Goal: Task Accomplishment & Management: Manage account settings

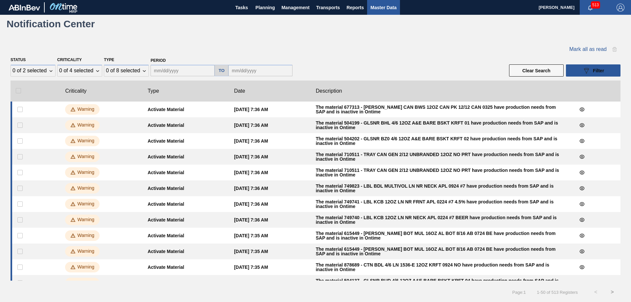
drag, startPoint x: 0, startPoint y: 0, endPoint x: 384, endPoint y: 5, distance: 384.3
click at [384, 5] on span "Master Data" at bounding box center [383, 8] width 26 height 8
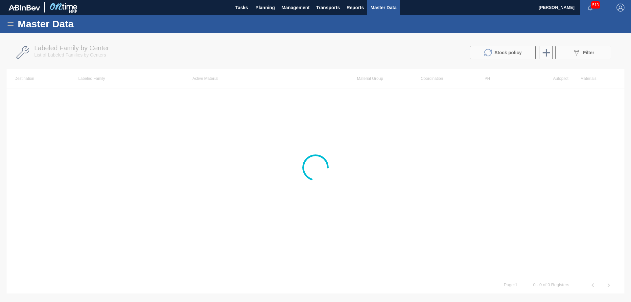
click at [9, 22] on icon at bounding box center [11, 24] width 6 height 4
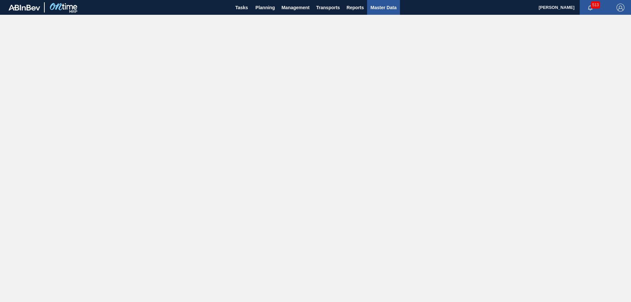
click at [391, 6] on span "Master Data" at bounding box center [383, 8] width 26 height 8
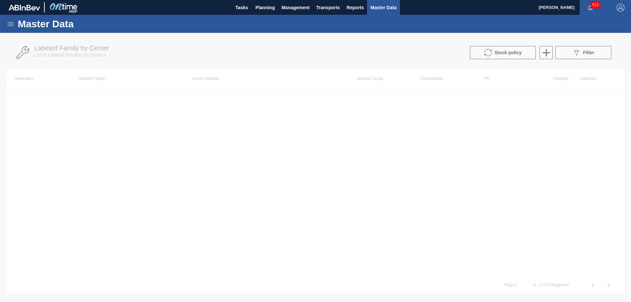
click at [9, 24] on icon at bounding box center [11, 24] width 6 height 4
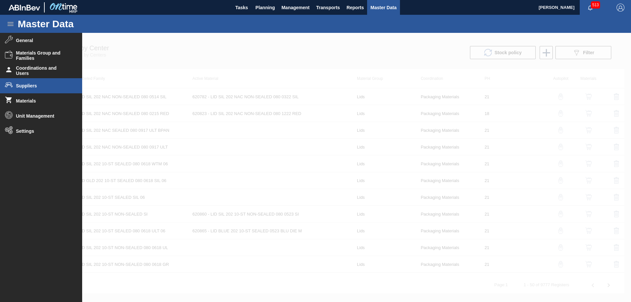
click at [29, 83] on span "Suppliers" at bounding box center [43, 85] width 54 height 5
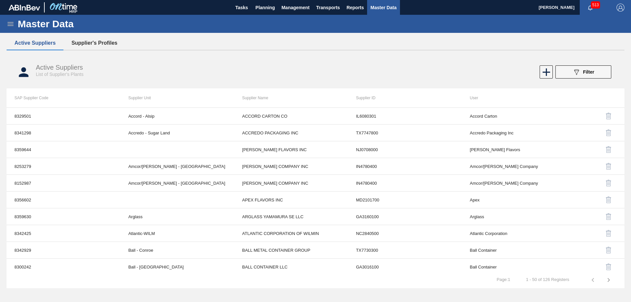
click at [91, 43] on button "Supplier's Profiles" at bounding box center [94, 43] width 62 height 14
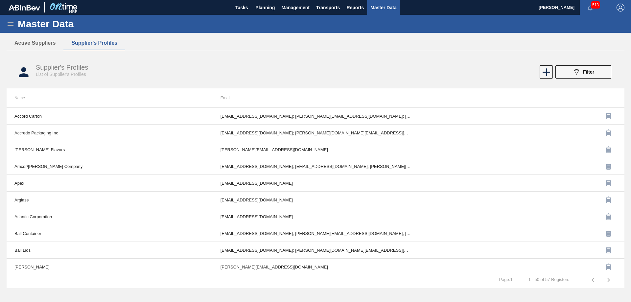
click at [10, 23] on icon at bounding box center [11, 24] width 8 height 8
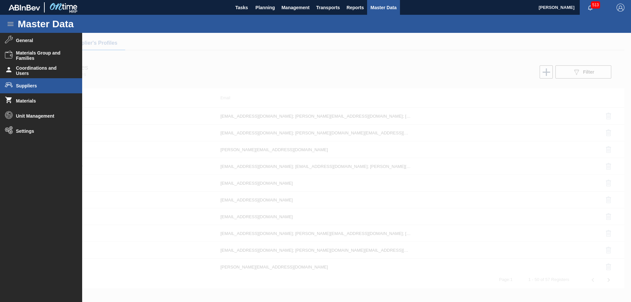
click at [47, 88] on span "Suppliers" at bounding box center [43, 85] width 54 height 5
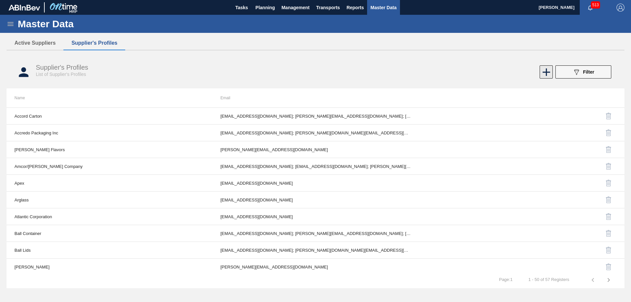
click at [547, 72] on icon at bounding box center [547, 72] width 8 height 8
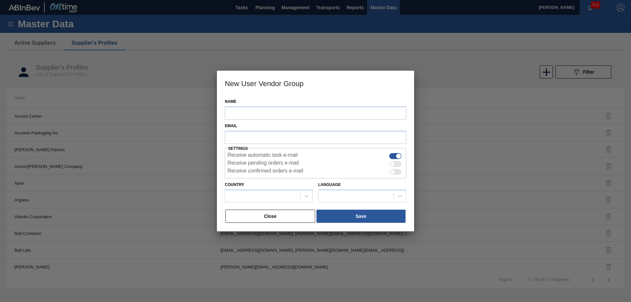
click at [270, 212] on button "Close" at bounding box center [271, 216] width 90 height 13
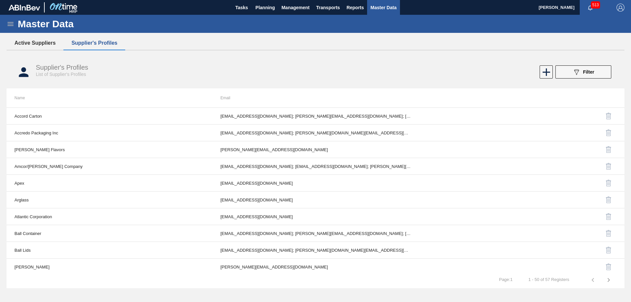
click at [39, 44] on button "Active Suppliers" at bounding box center [35, 43] width 57 height 14
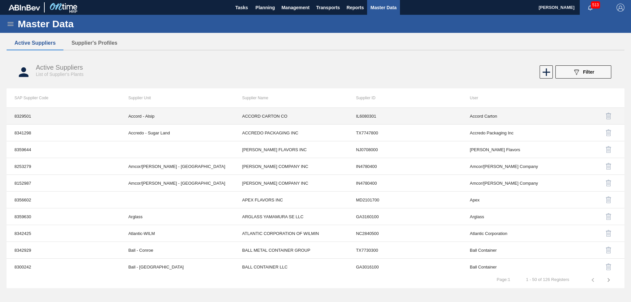
click at [365, 118] on td "IL6080301" at bounding box center [405, 116] width 114 height 17
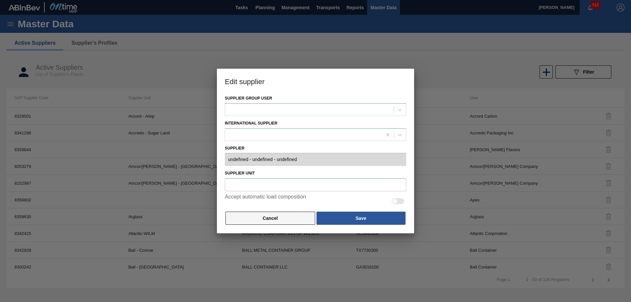
type input "0008329501 - ACCORD CARTON CO - IL6080301"
type input "Accord - Alsip"
checkbox input "true"
click at [282, 220] on button "Cancel" at bounding box center [271, 218] width 90 height 13
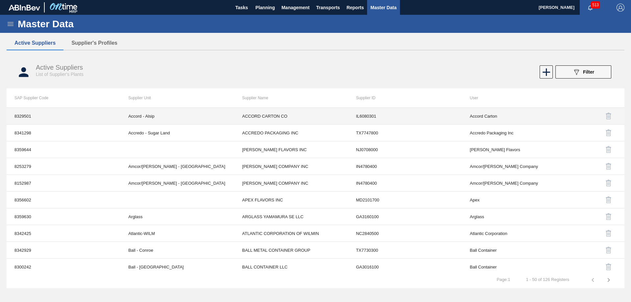
click at [31, 114] on td "8329501" at bounding box center [64, 116] width 114 height 17
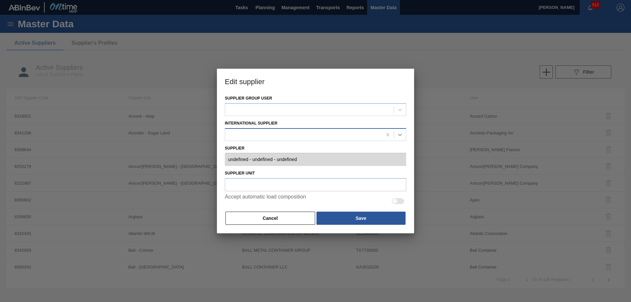
type input "0008329501 - ACCORD CARTON CO - IL6080301"
type input "Accord - Alsip"
checkbox input "true"
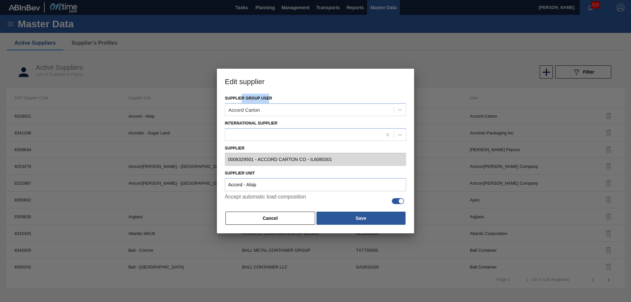
drag, startPoint x: 242, startPoint y: 96, endPoint x: 311, endPoint y: 99, distance: 69.1
click at [310, 99] on div "Supplier group user Accord [GEOGRAPHIC_DATA]" at bounding box center [315, 105] width 181 height 22
click at [287, 219] on button "Cancel" at bounding box center [271, 218] width 90 height 13
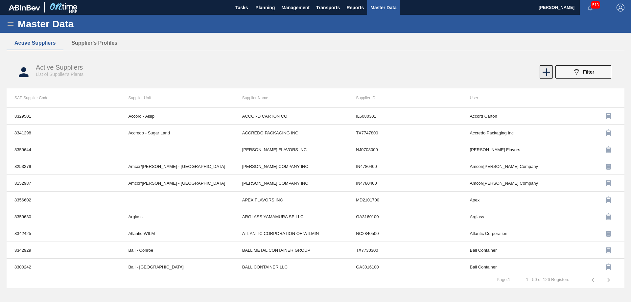
click at [543, 73] on icon at bounding box center [546, 72] width 13 height 13
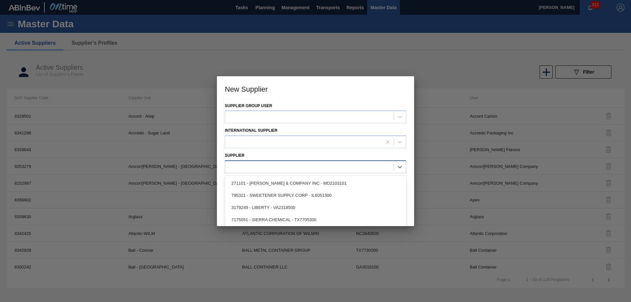
click at [244, 166] on div at bounding box center [309, 167] width 169 height 10
click at [305, 93] on h3 "New Supplier" at bounding box center [315, 88] width 197 height 25
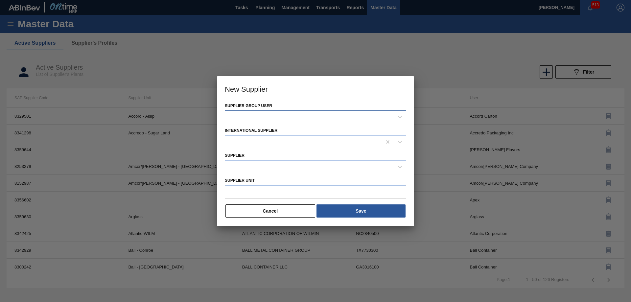
click at [245, 114] on div at bounding box center [309, 117] width 169 height 10
click at [301, 92] on h3 "New Supplier" at bounding box center [315, 88] width 197 height 25
click at [256, 144] on div at bounding box center [303, 142] width 157 height 10
drag, startPoint x: 297, startPoint y: 96, endPoint x: 273, endPoint y: 143, distance: 52.5
click at [297, 96] on h3 "New Supplier" at bounding box center [315, 88] width 197 height 25
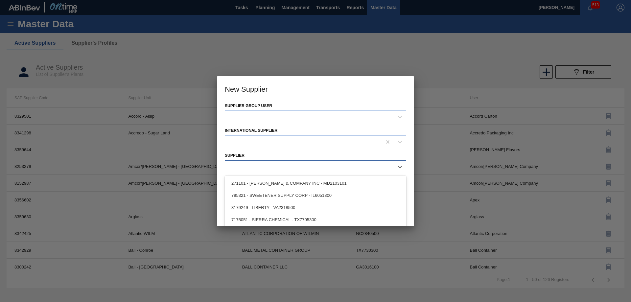
click at [258, 172] on div at bounding box center [315, 166] width 181 height 13
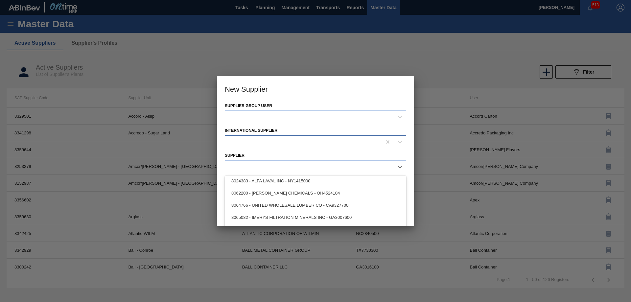
scroll to position [230, 0]
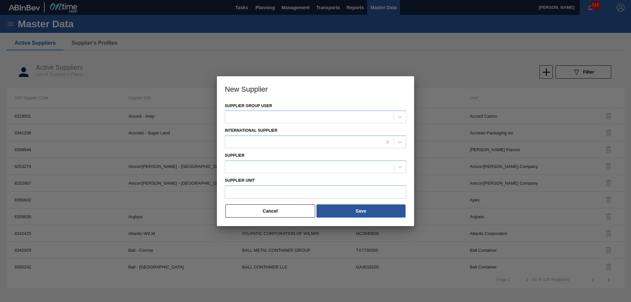
click at [296, 95] on h3 "New Supplier" at bounding box center [315, 88] width 197 height 25
click at [261, 196] on input "Supplier Unit" at bounding box center [315, 191] width 181 height 13
click at [311, 90] on h3 "New Supplier" at bounding box center [315, 88] width 197 height 25
click at [268, 210] on button "Cancel" at bounding box center [271, 210] width 90 height 13
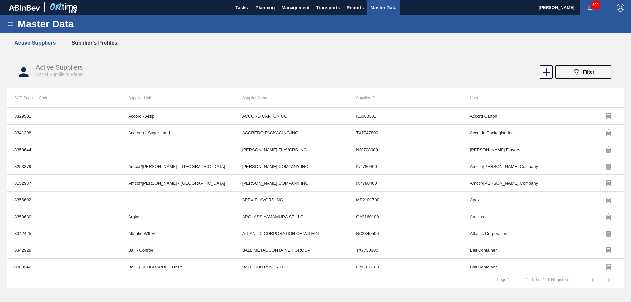
click at [108, 39] on button "Supplier's Profiles" at bounding box center [94, 43] width 62 height 14
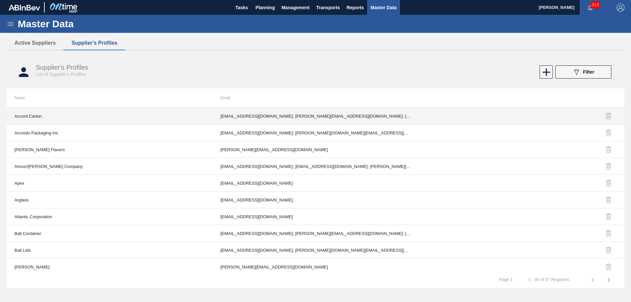
click at [241, 114] on td "[EMAIL_ADDRESS][DOMAIN_NAME]; [PERSON_NAME][EMAIL_ADDRESS][DOMAIN_NAME]; [EMAIL…" at bounding box center [316, 116] width 206 height 17
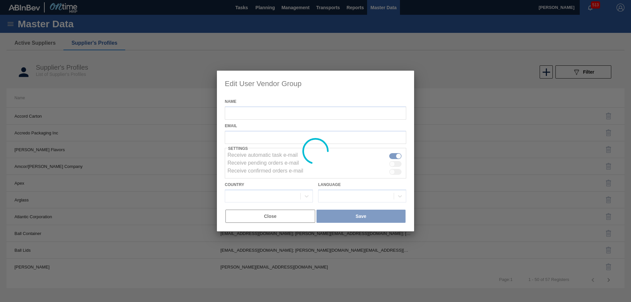
type input "Accord Carton"
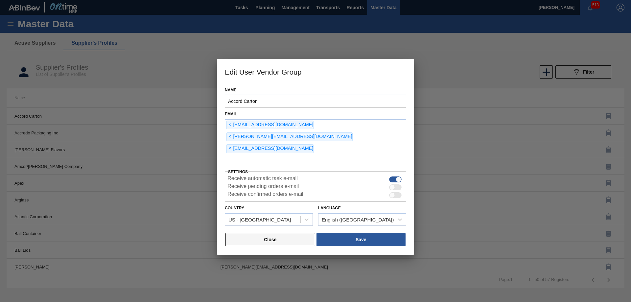
click at [273, 233] on button "Close" at bounding box center [271, 239] width 90 height 13
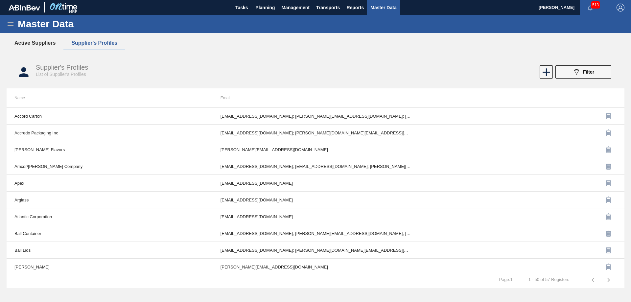
click at [34, 43] on button "Active Suppliers" at bounding box center [35, 43] width 57 height 14
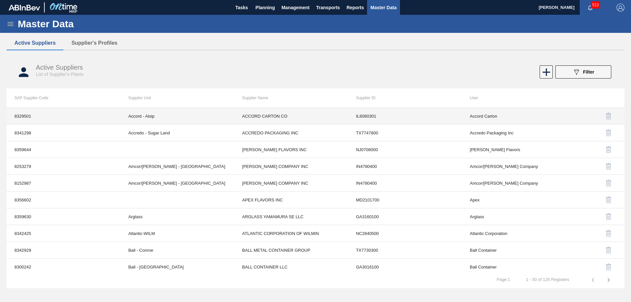
click at [373, 118] on td "IL6080301" at bounding box center [405, 116] width 114 height 17
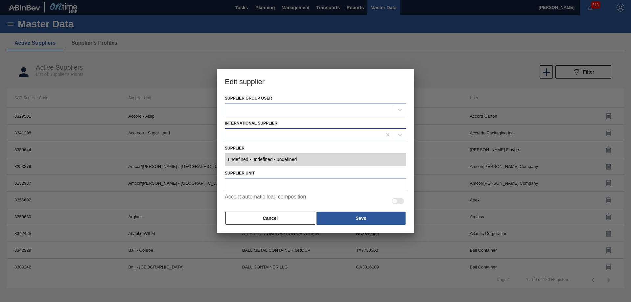
type input "0008329501 - ACCORD CARTON CO - IL6080301"
type input "Accord - Alsip"
checkbox input "true"
click at [281, 219] on button "Cancel" at bounding box center [271, 218] width 90 height 13
